Goal: Check status: Check status

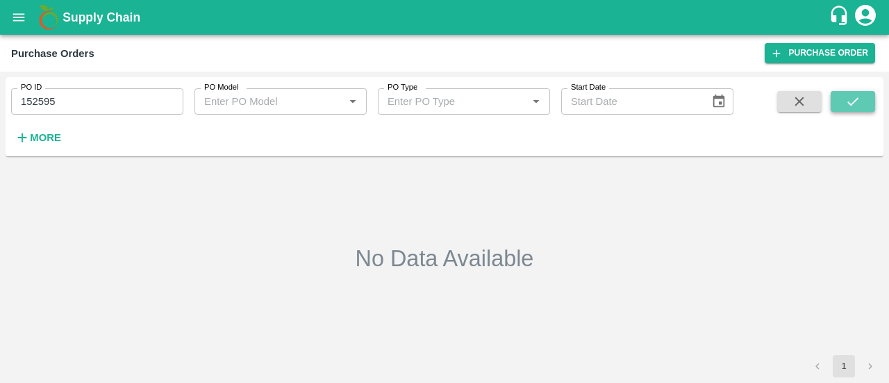
click at [847, 100] on icon "submit" at bounding box center [852, 101] width 15 height 15
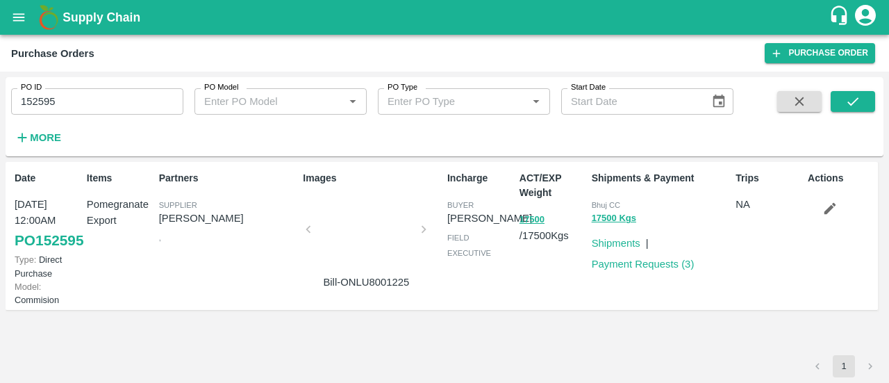
click at [339, 226] on div at bounding box center [366, 234] width 104 height 74
click at [638, 263] on link "Payment Requests ( 3 )" at bounding box center [643, 263] width 103 height 11
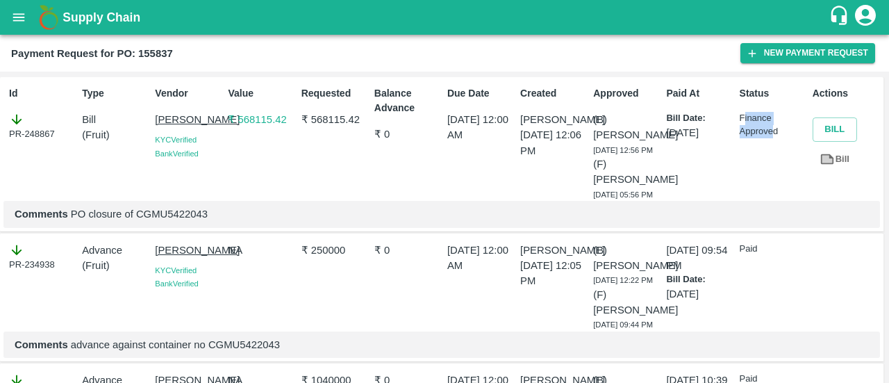
drag, startPoint x: 743, startPoint y: 115, endPoint x: 773, endPoint y: 133, distance: 34.7
click at [773, 133] on p "Finance Approved" at bounding box center [773, 125] width 67 height 26
drag, startPoint x: 669, startPoint y: 131, endPoint x: 720, endPoint y: 128, distance: 50.8
click at [720, 128] on p "26 May 2025" at bounding box center [699, 132] width 67 height 15
click at [661, 129] on div "Paid At Bill Date: 26 May 2025" at bounding box center [697, 141] width 73 height 120
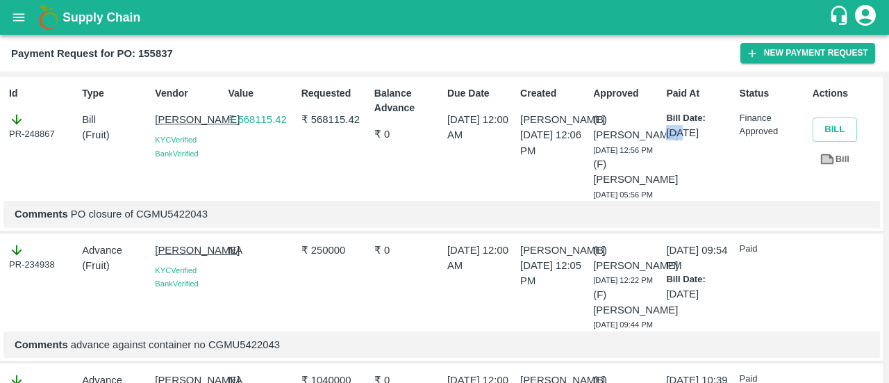
click at [661, 129] on div "Paid At Bill Date: 26 May 2025" at bounding box center [697, 141] width 73 height 120
click at [354, 115] on p "₹ 568115.42" at bounding box center [335, 119] width 67 height 15
